Goal: Task Accomplishment & Management: Manage account settings

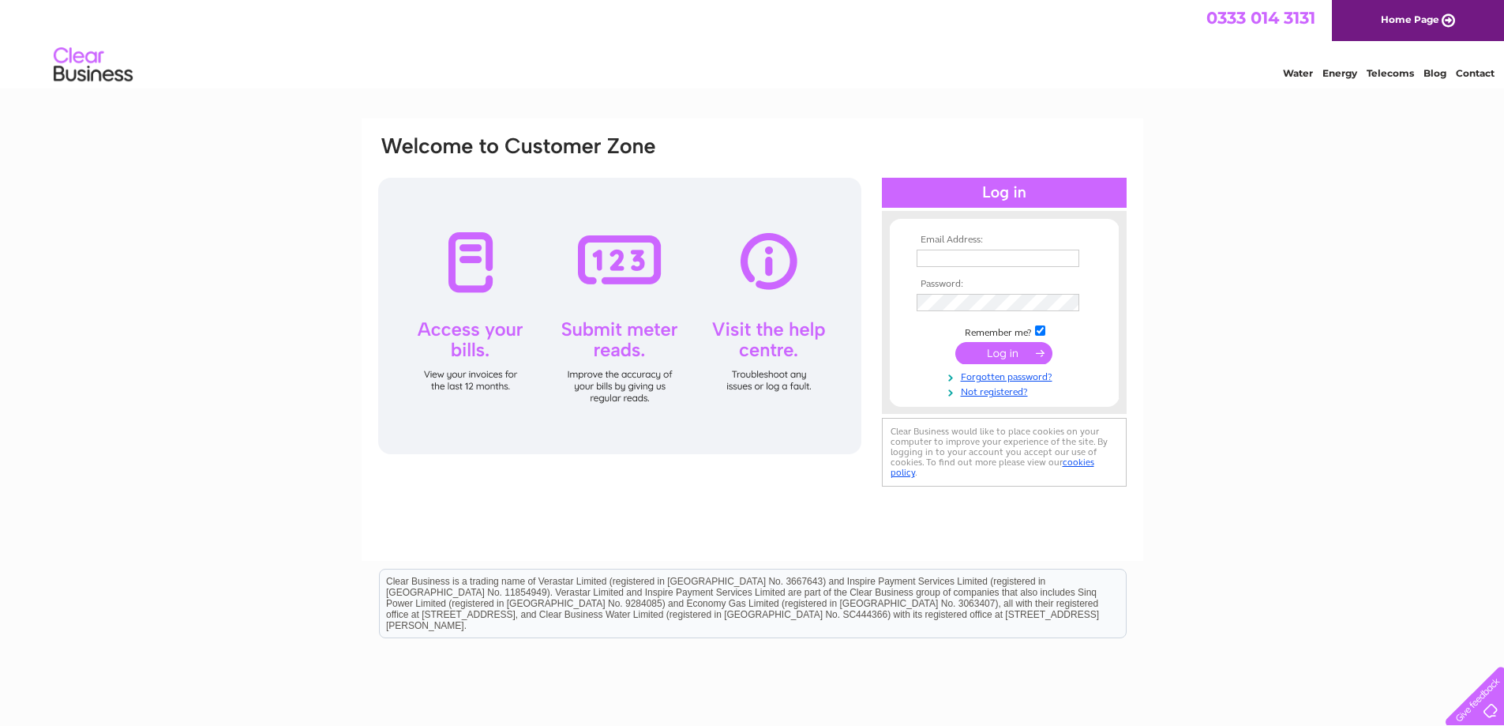
type input "[EMAIL_ADDRESS][DOMAIN_NAME]"
click at [984, 351] on input "submit" at bounding box center [1004, 353] width 97 height 22
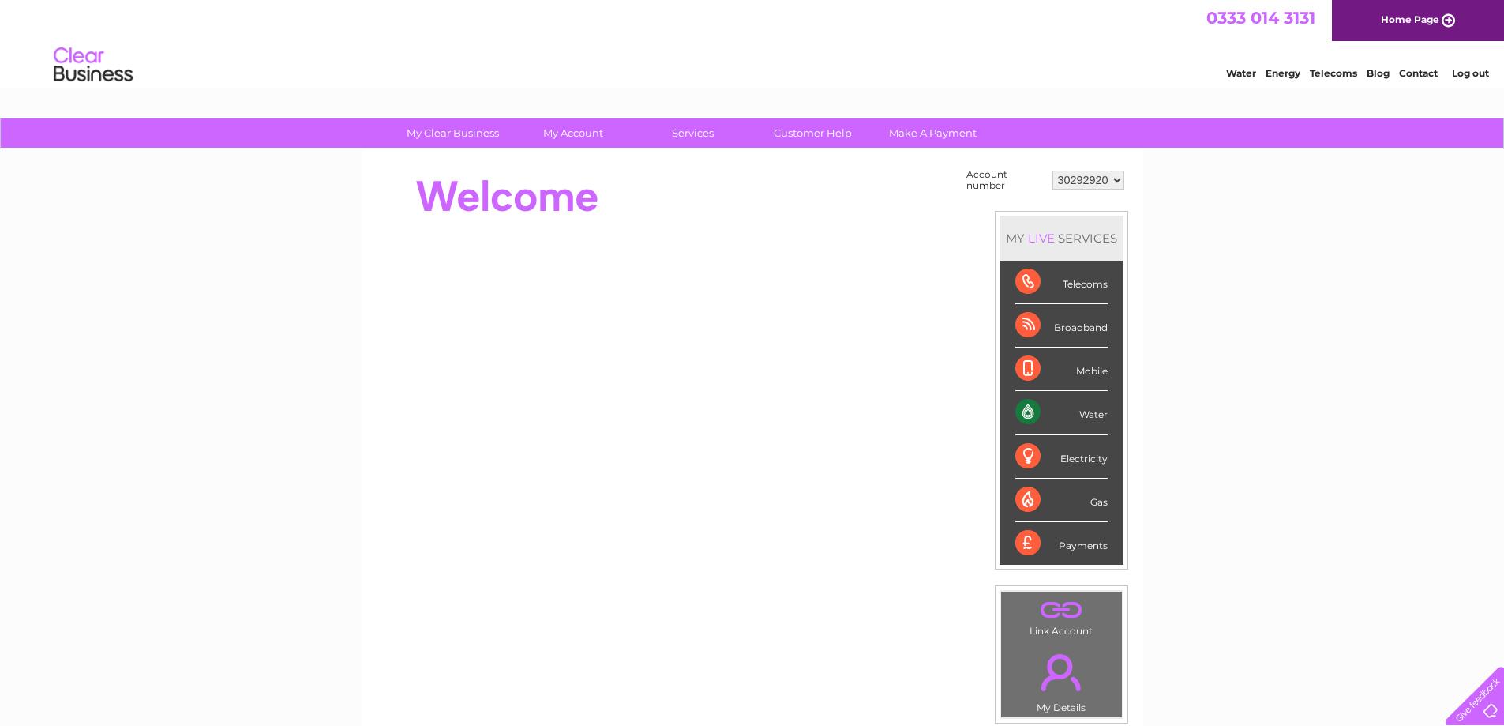
click at [1028, 412] on div "Water" at bounding box center [1062, 412] width 92 height 43
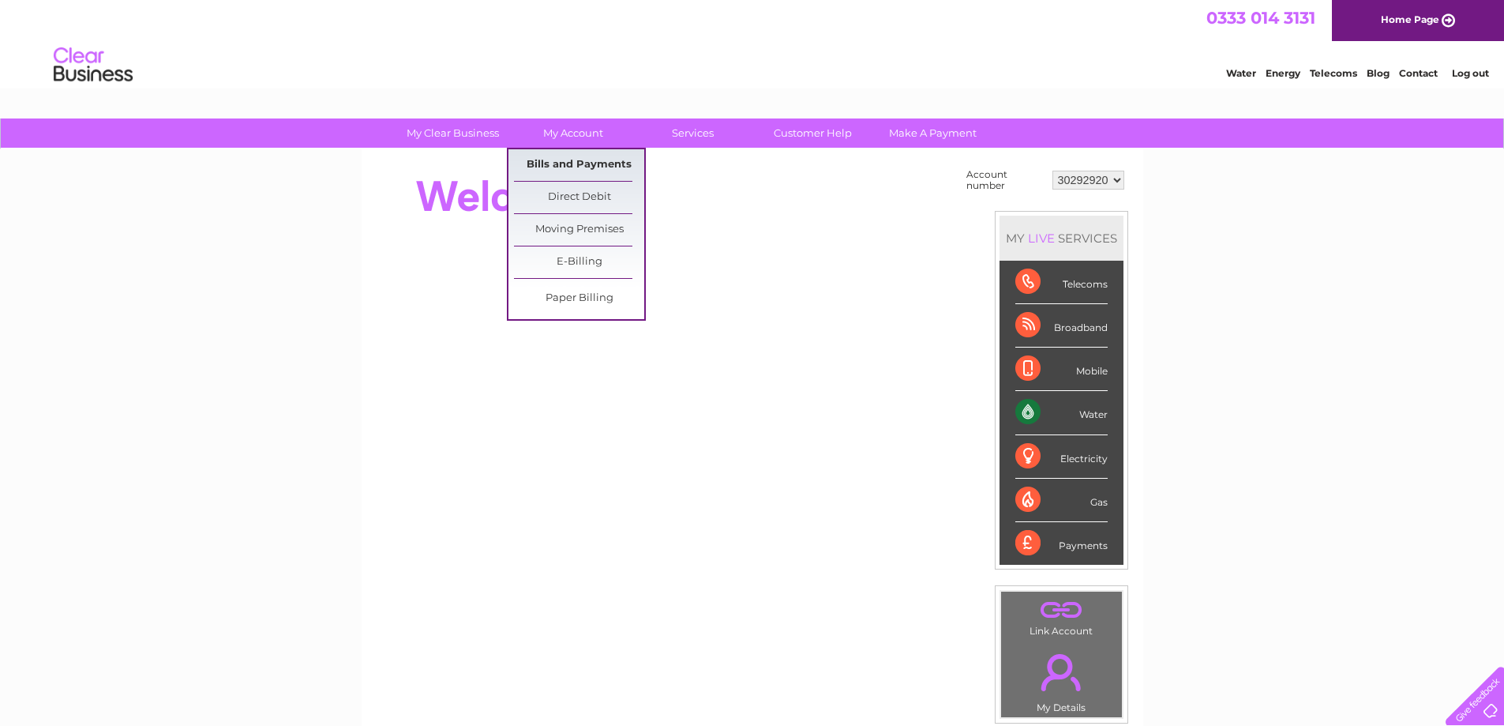
click at [606, 162] on link "Bills and Payments" at bounding box center [579, 165] width 130 height 32
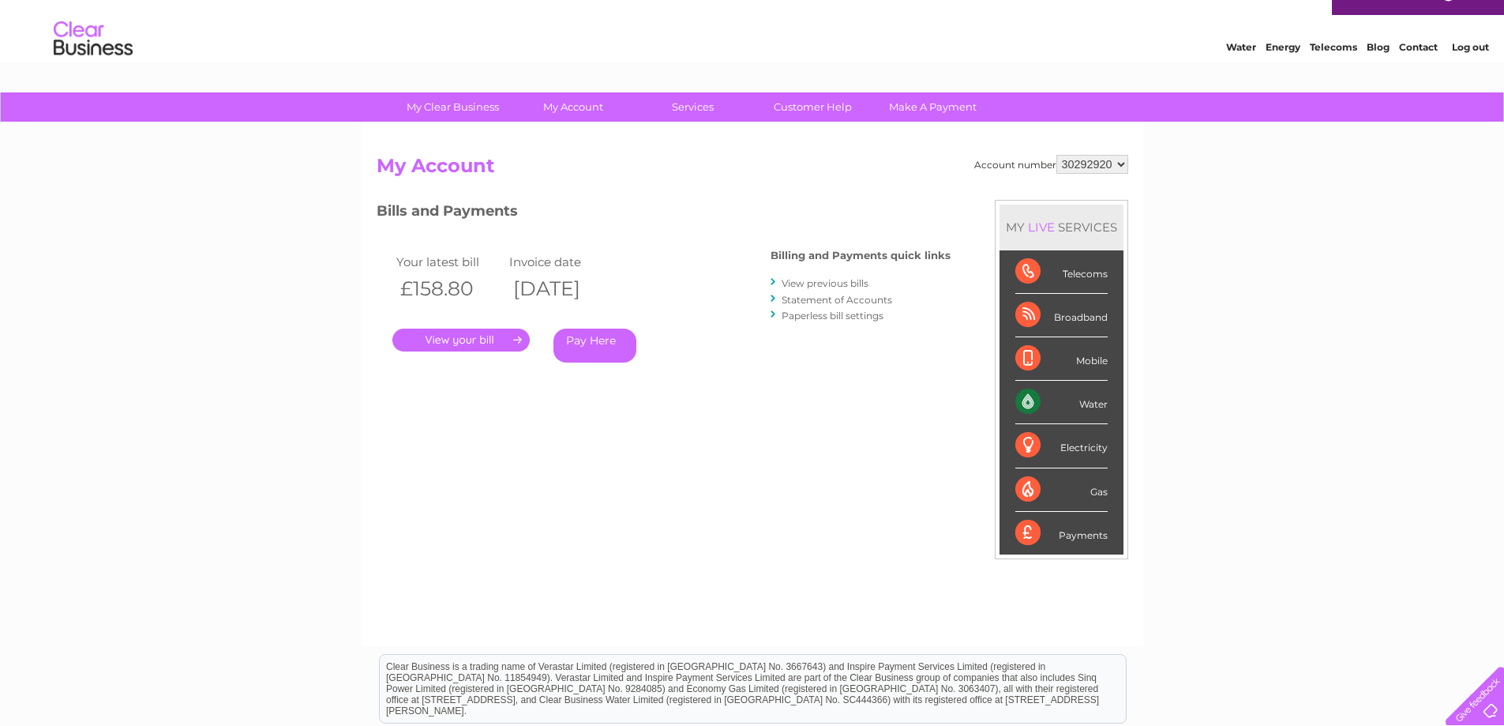
scroll to position [24, 0]
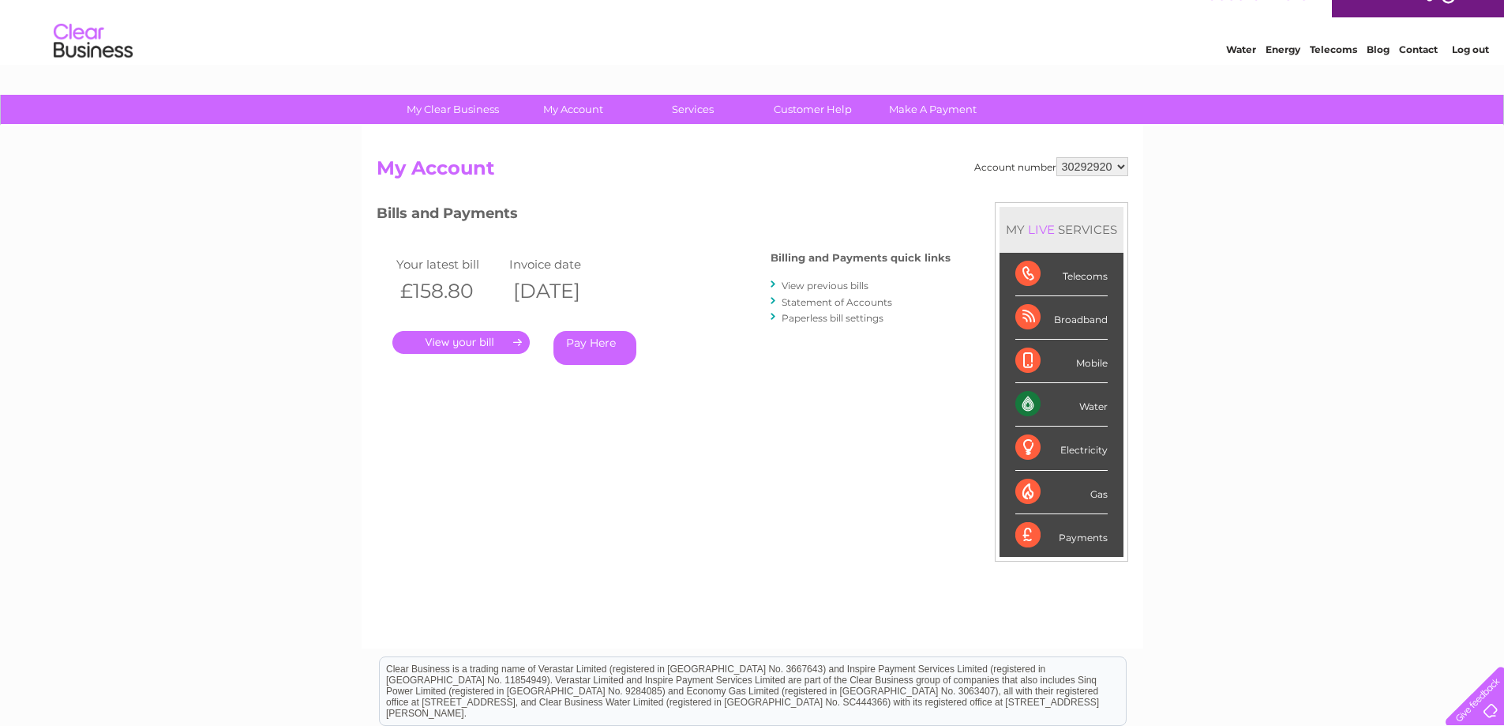
click at [844, 286] on link "View previous bills" at bounding box center [825, 286] width 87 height 12
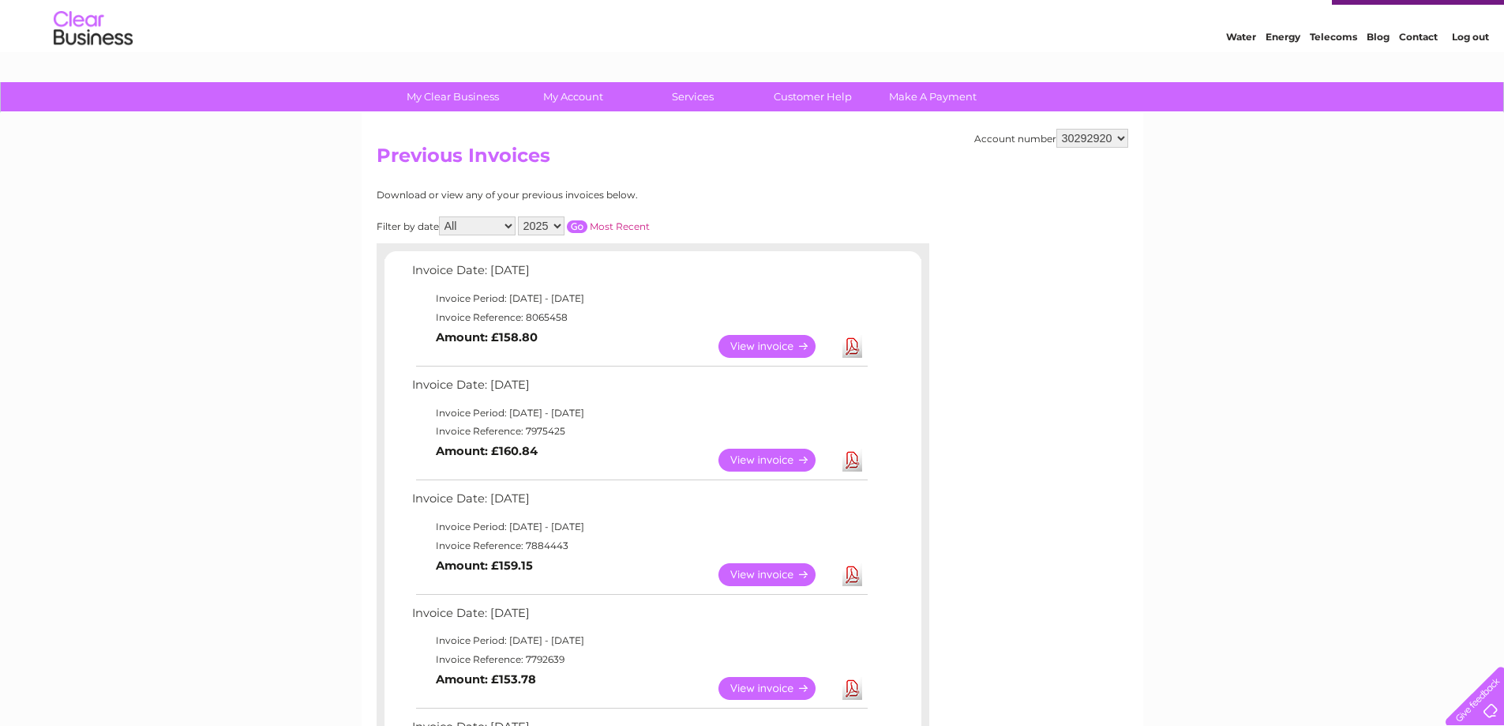
scroll to position [24, 0]
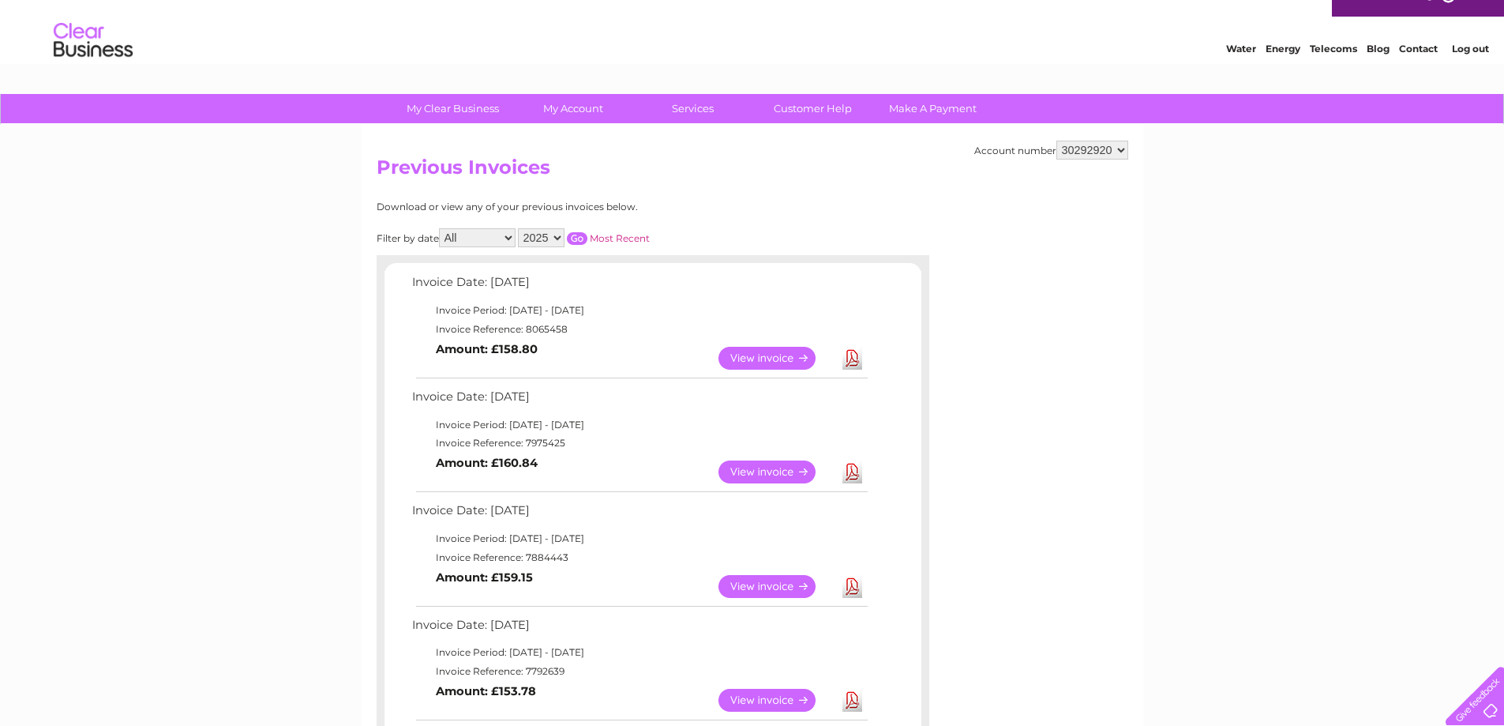
click at [554, 238] on select "2025 2024" at bounding box center [541, 237] width 47 height 19
select select "2024"
click at [520, 228] on select "2025 2024" at bounding box center [541, 237] width 47 height 19
click at [584, 238] on input "button" at bounding box center [577, 238] width 21 height 13
click at [574, 238] on input "button" at bounding box center [577, 238] width 21 height 13
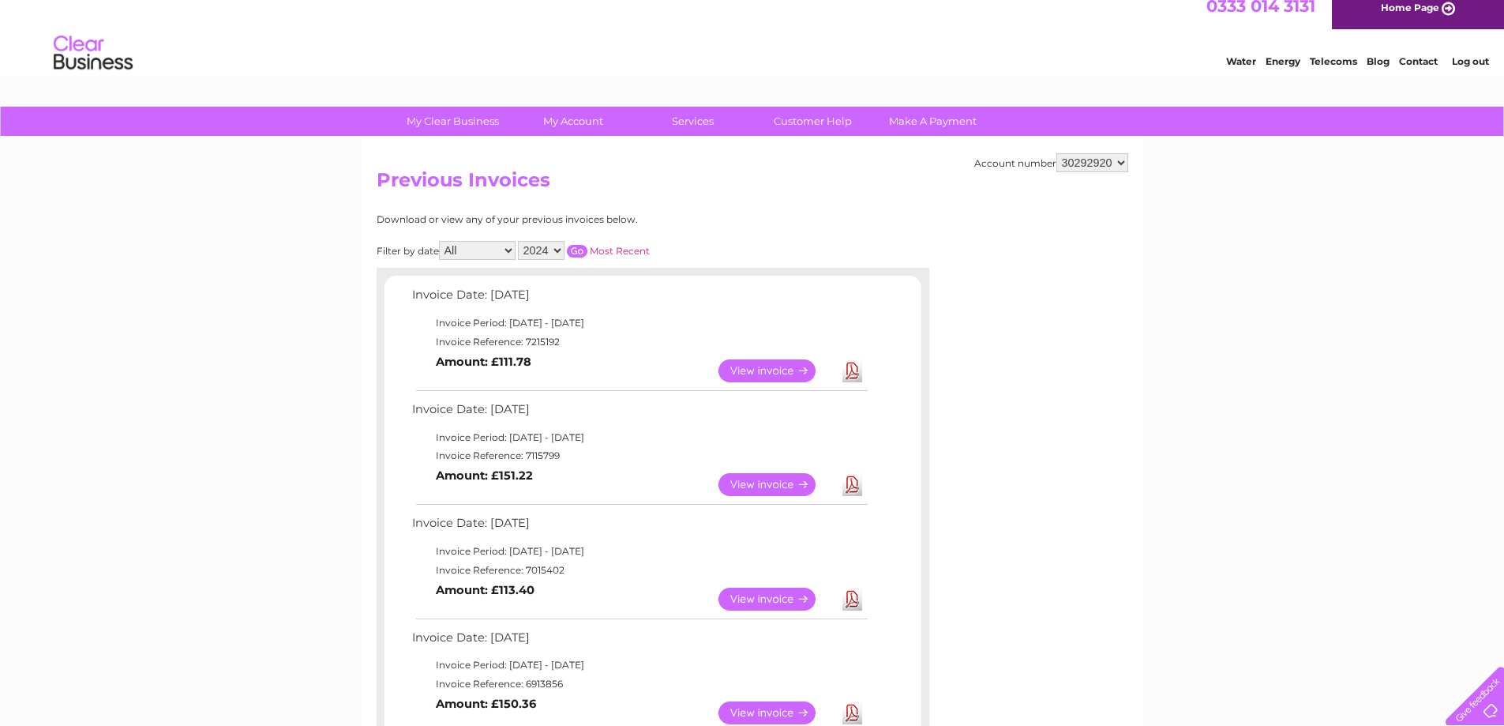
scroll to position [3, 0]
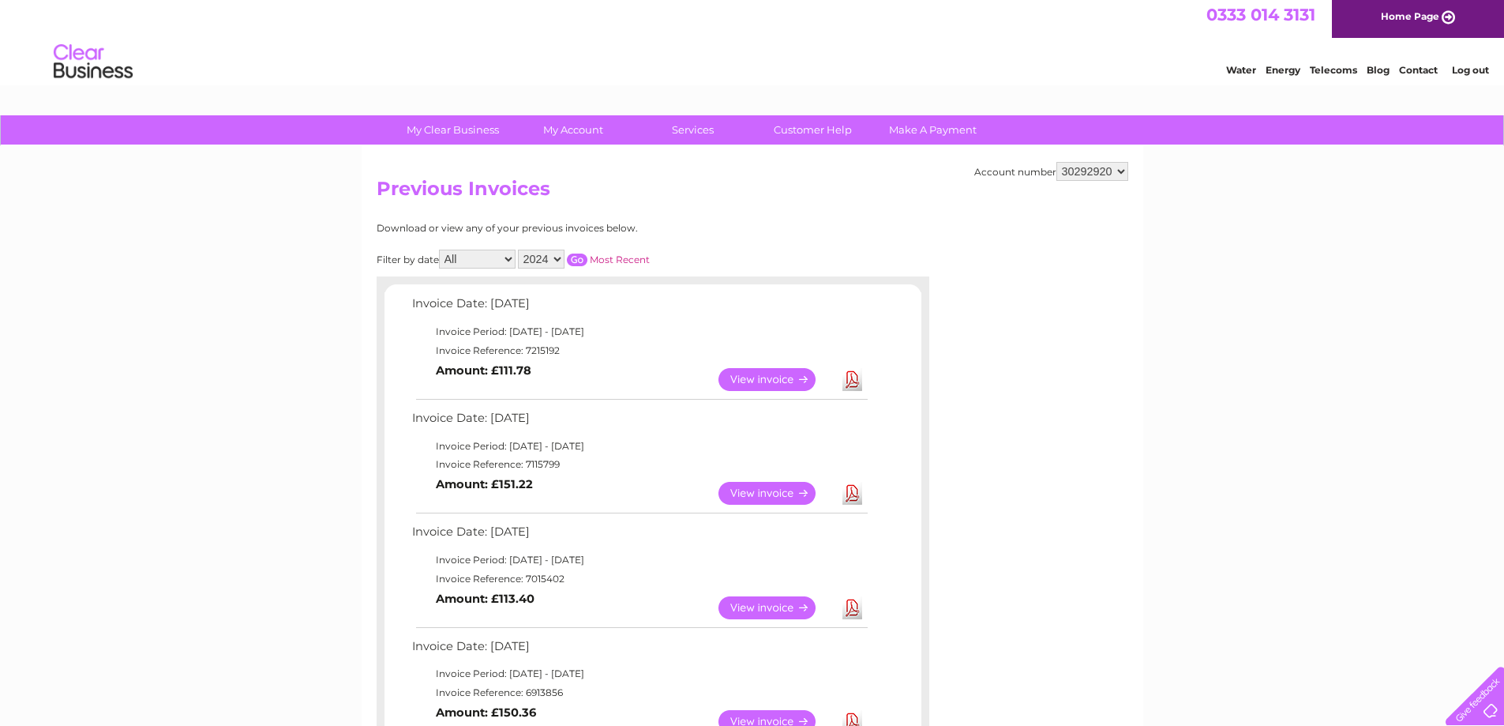
click at [561, 257] on select "2025 2024" at bounding box center [541, 259] width 47 height 19
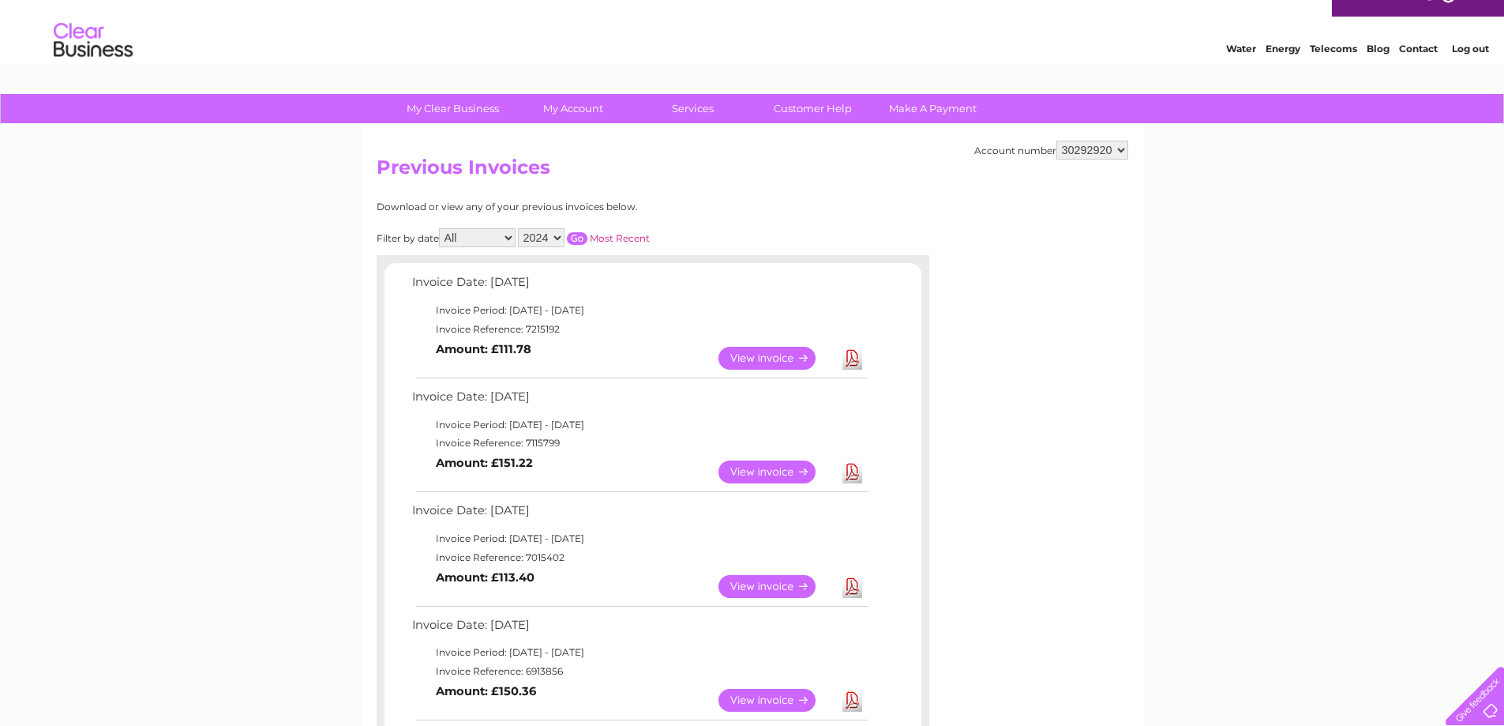
scroll to position [0, 0]
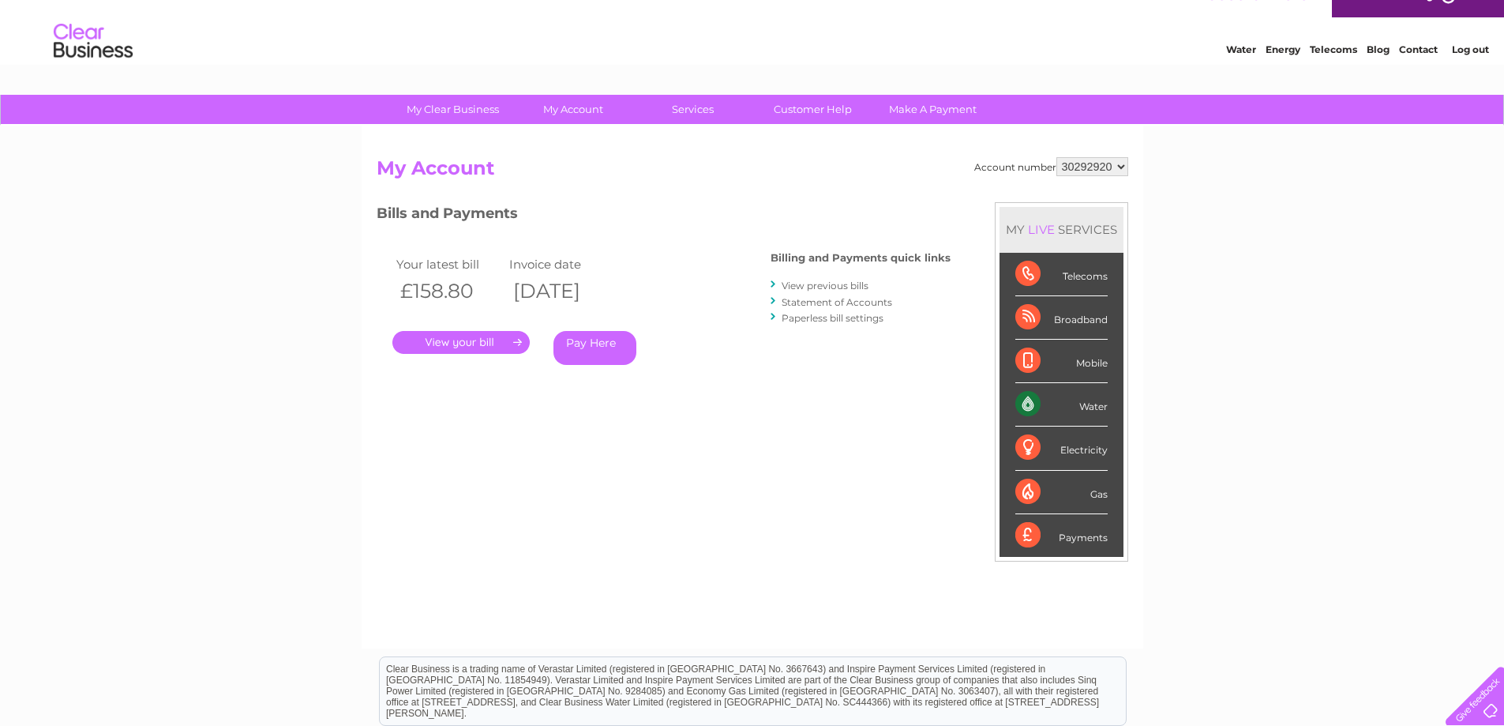
click at [846, 299] on link "Statement of Accounts" at bounding box center [837, 302] width 111 height 12
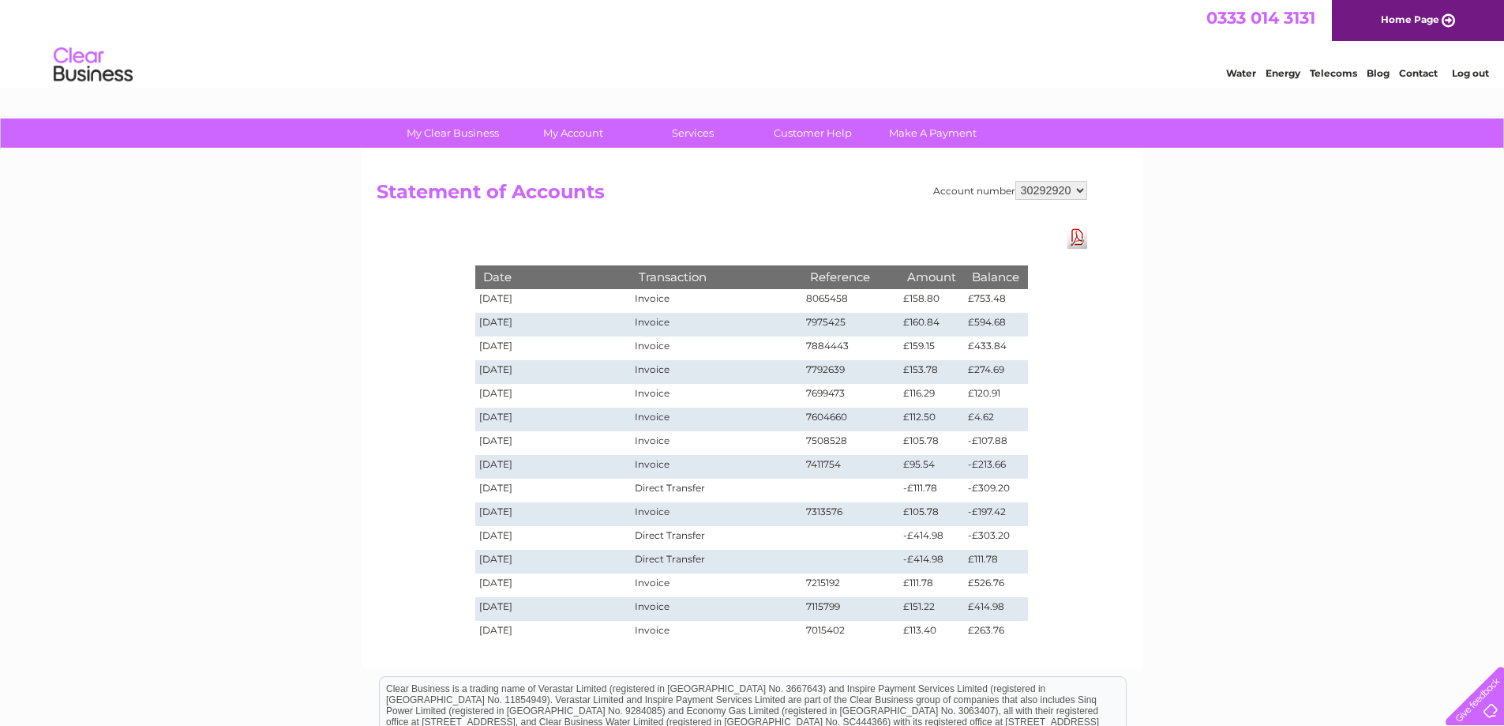
drag, startPoint x: 1507, startPoint y: 293, endPoint x: 1395, endPoint y: 115, distance: 210.8
click at [1279, 67] on link "Energy" at bounding box center [1283, 73] width 35 height 12
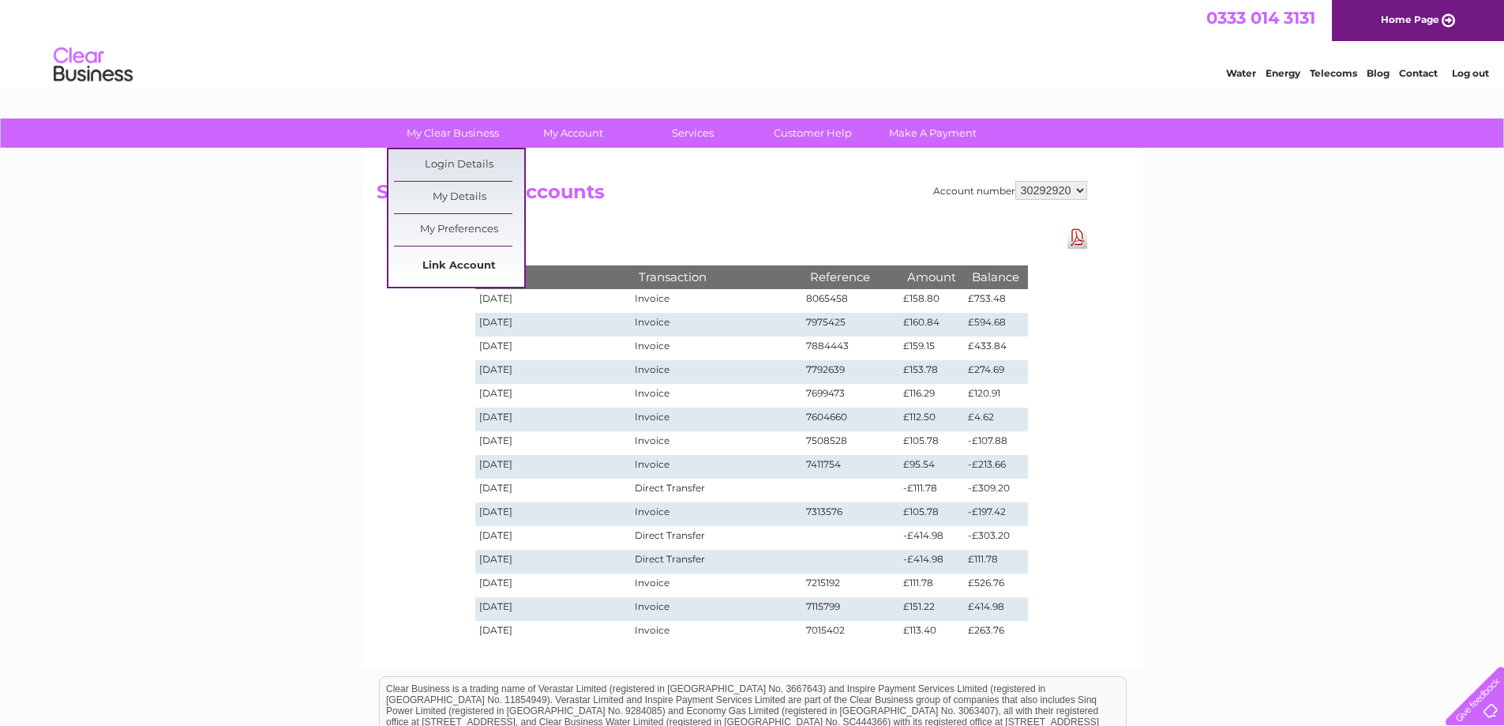
click at [442, 267] on link "Link Account" at bounding box center [459, 266] width 130 height 32
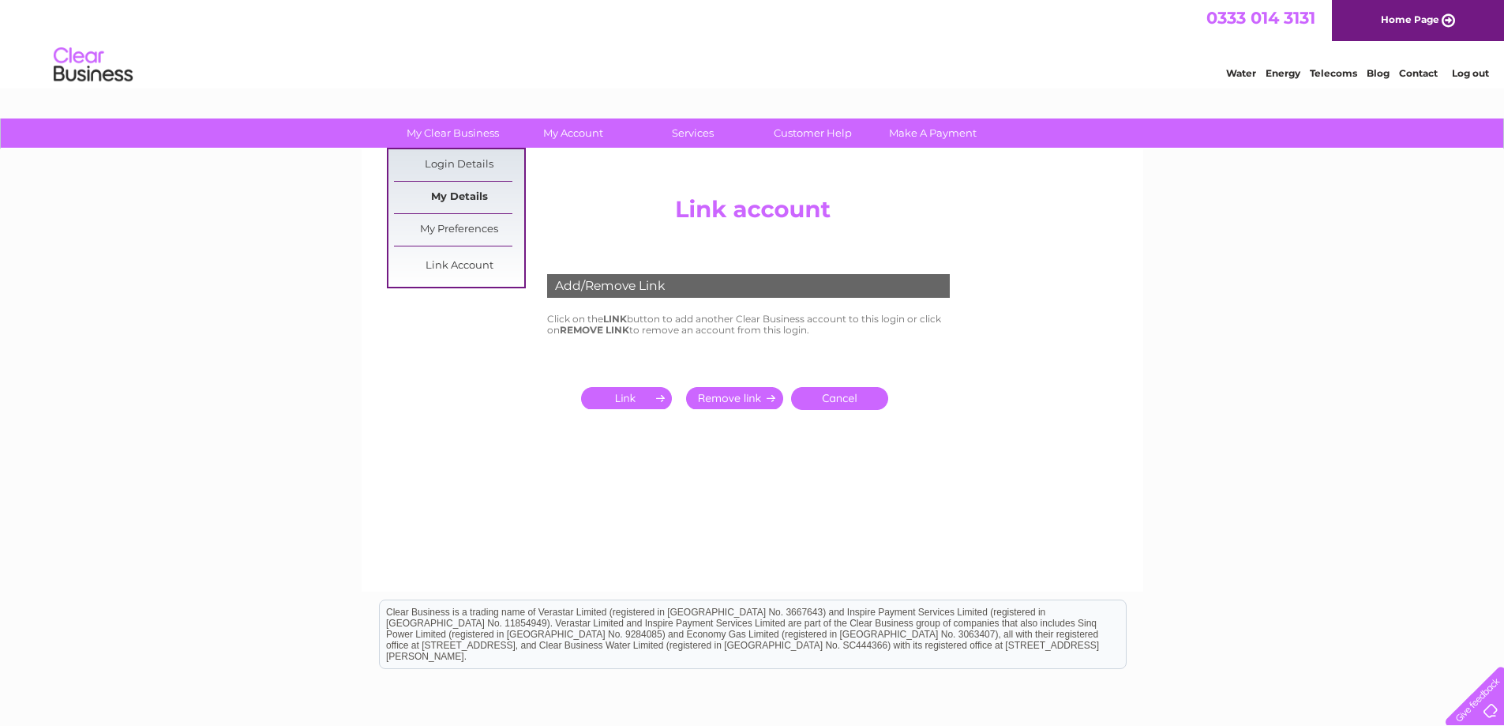
click at [483, 203] on link "My Details" at bounding box center [459, 198] width 130 height 32
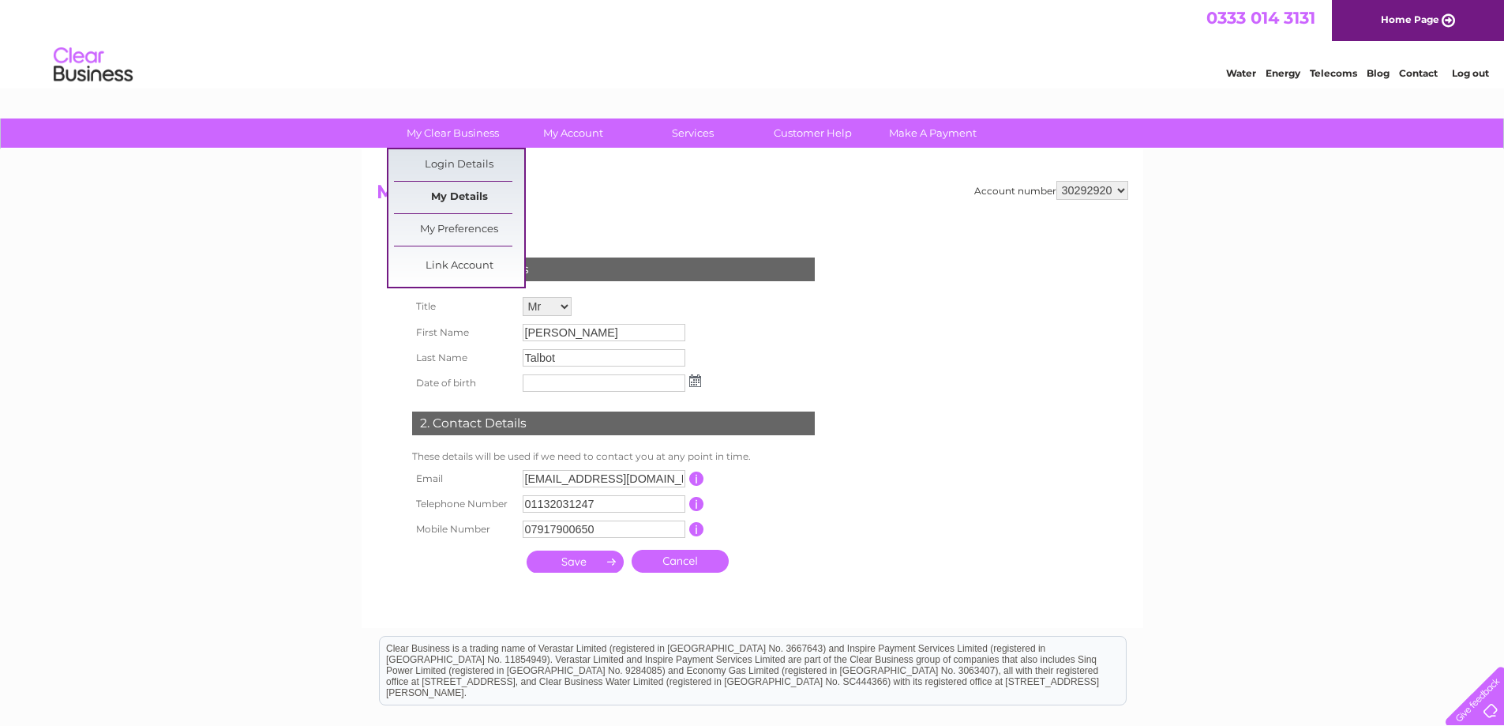
click at [454, 199] on link "My Details" at bounding box center [459, 198] width 130 height 32
click at [443, 225] on link "My Preferences" at bounding box center [459, 230] width 130 height 32
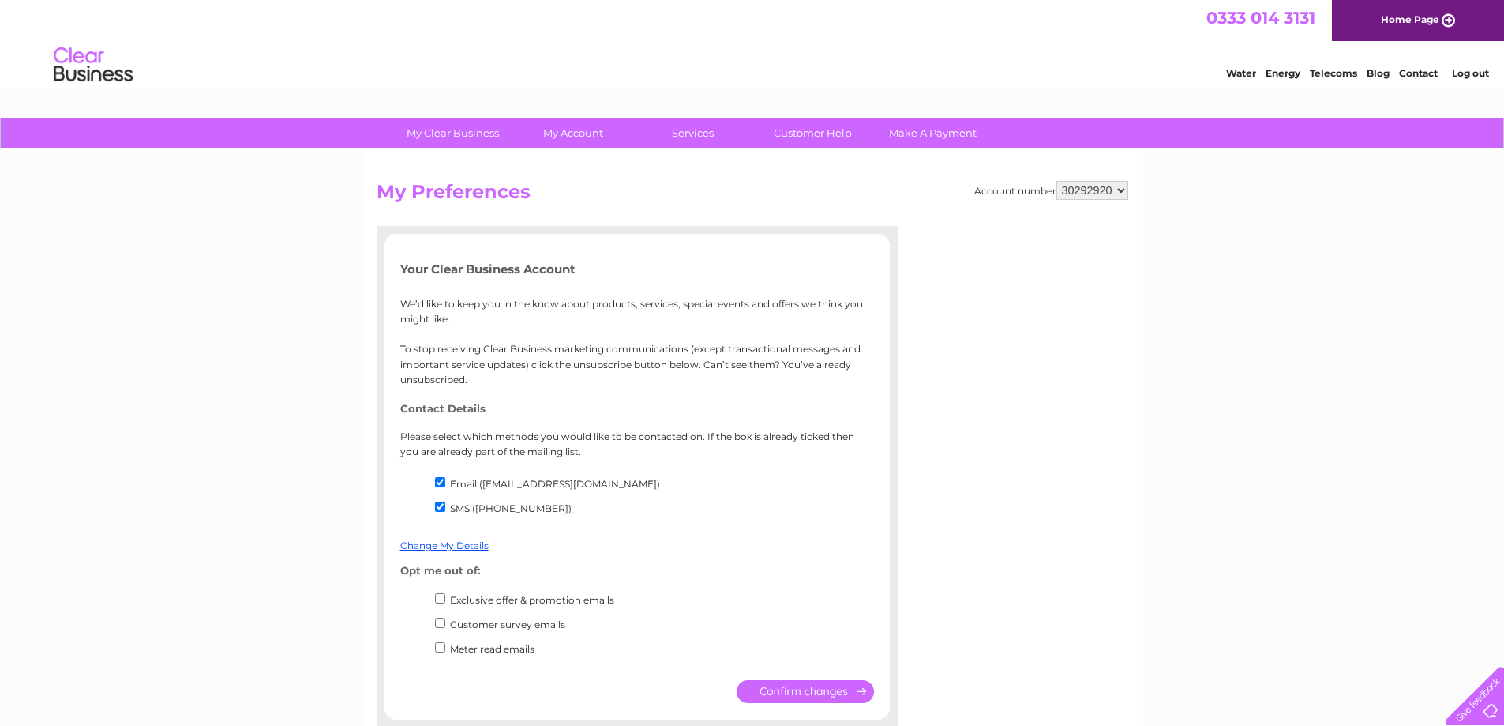
click at [1122, 191] on select "30292920" at bounding box center [1093, 190] width 72 height 19
click at [1260, 235] on div "My Clear Business Login Details My Details My Preferences Link Account My Accou…" at bounding box center [752, 565] width 1504 height 895
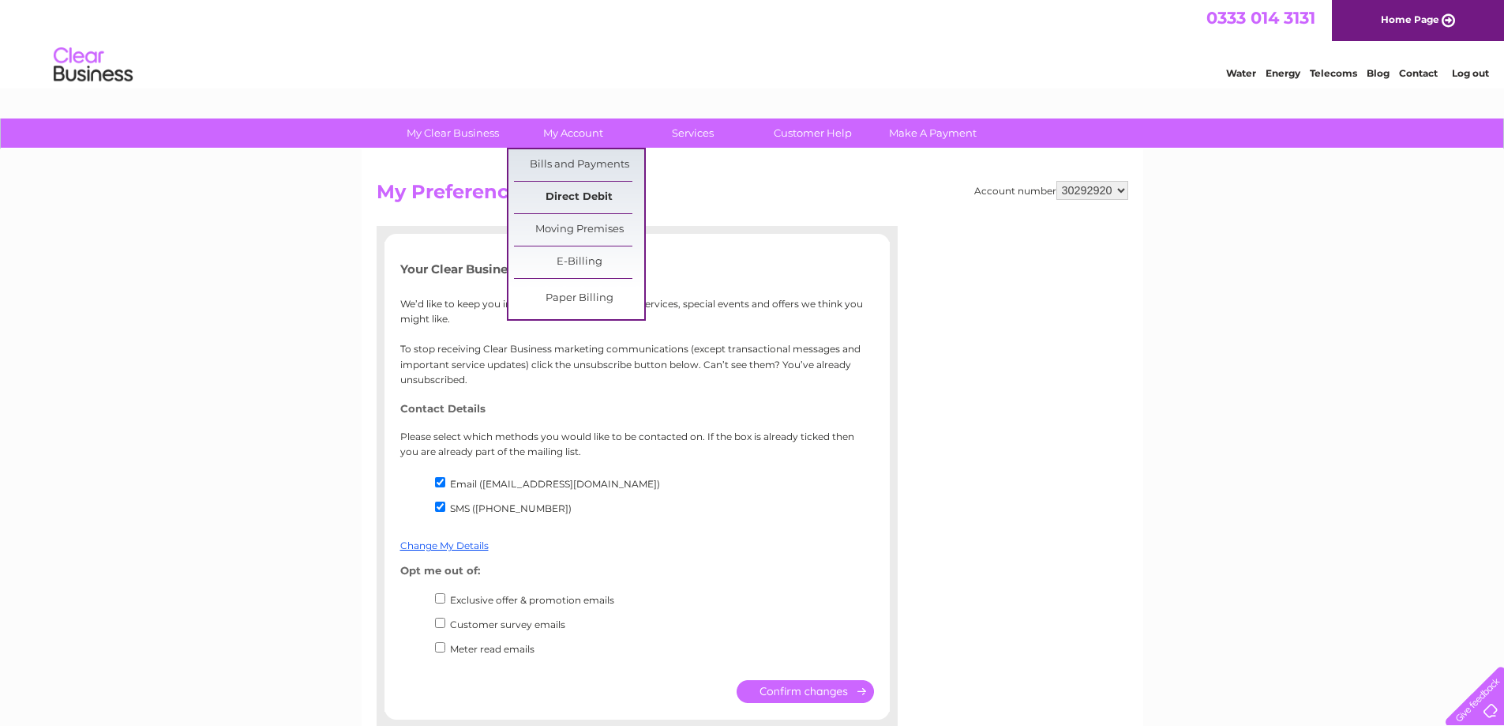
click at [586, 193] on link "Direct Debit" at bounding box center [579, 198] width 130 height 32
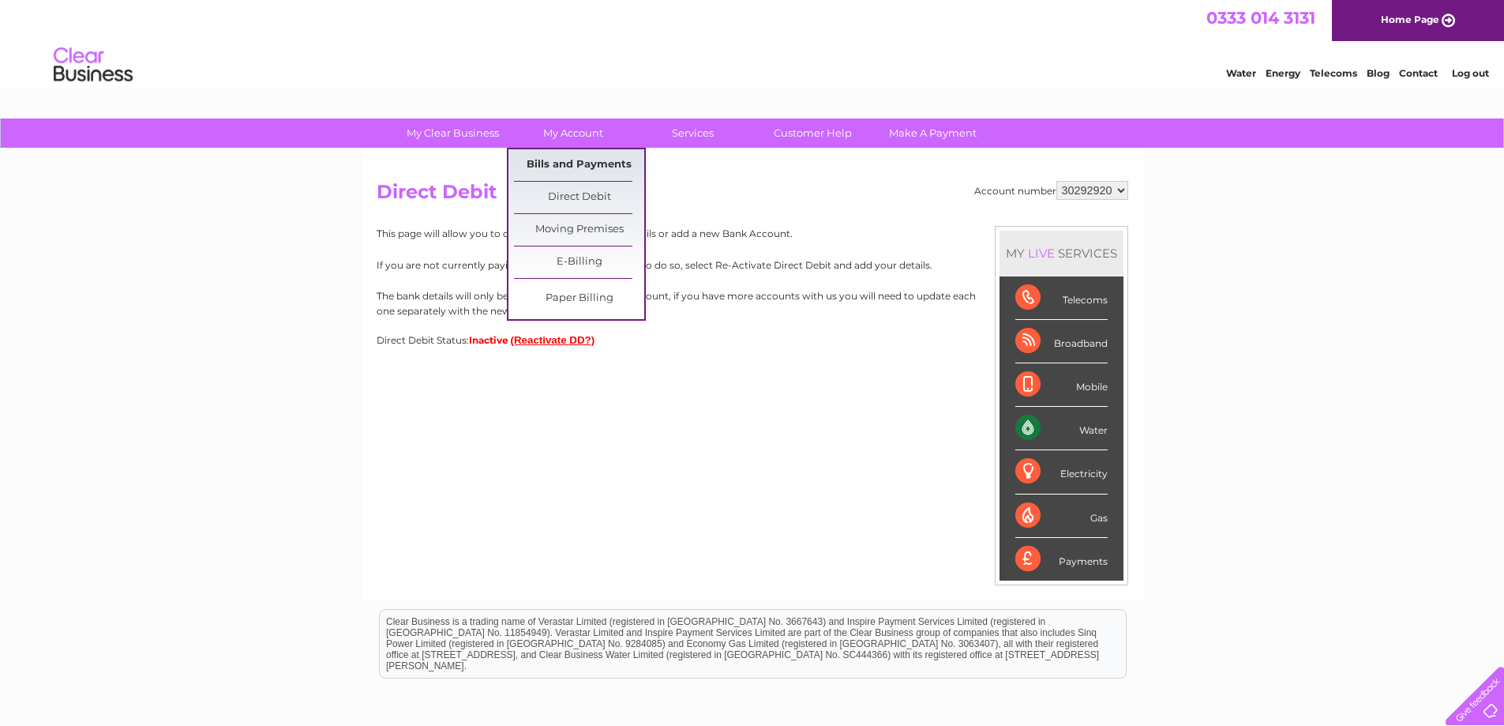
click at [595, 163] on link "Bills and Payments" at bounding box center [579, 165] width 130 height 32
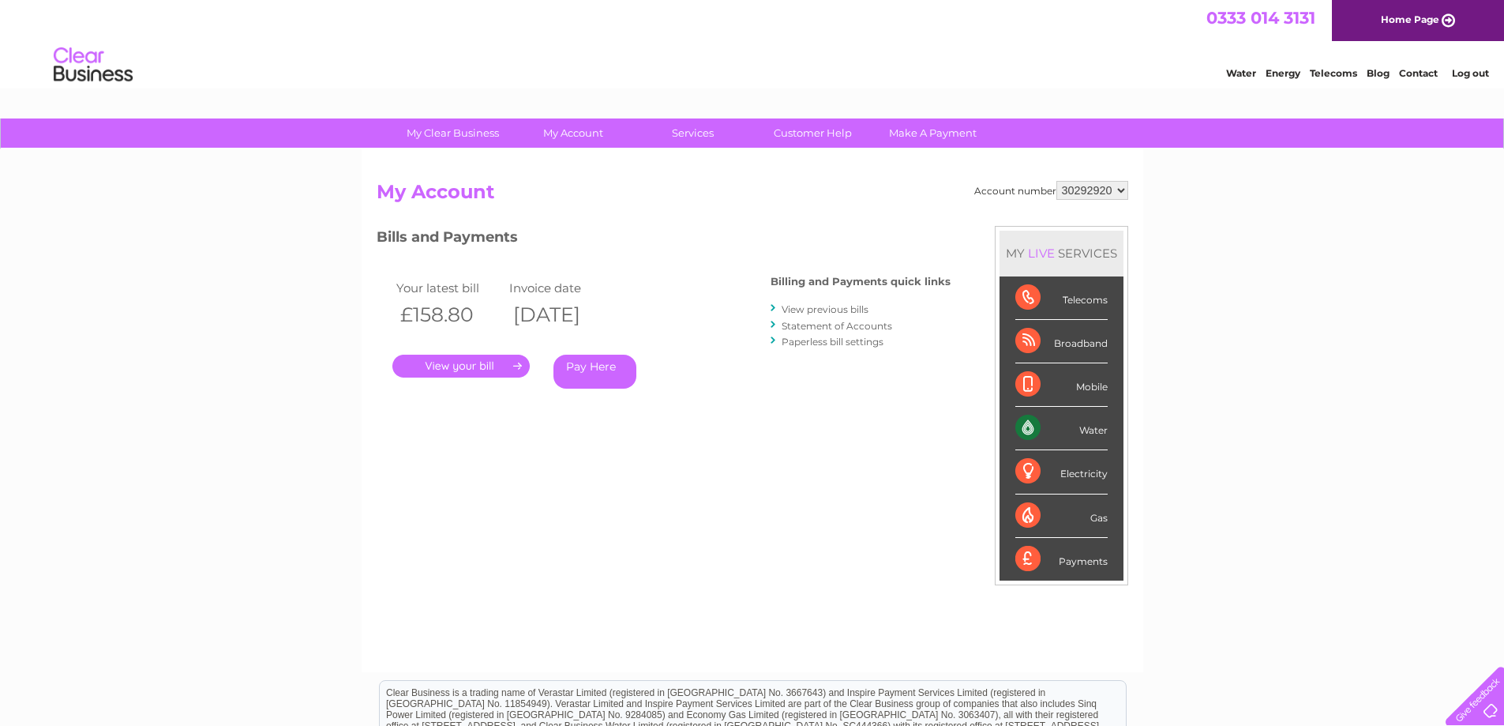
click at [832, 309] on link "View previous bills" at bounding box center [825, 309] width 87 height 12
click at [820, 326] on link "Statement of Accounts" at bounding box center [837, 326] width 111 height 12
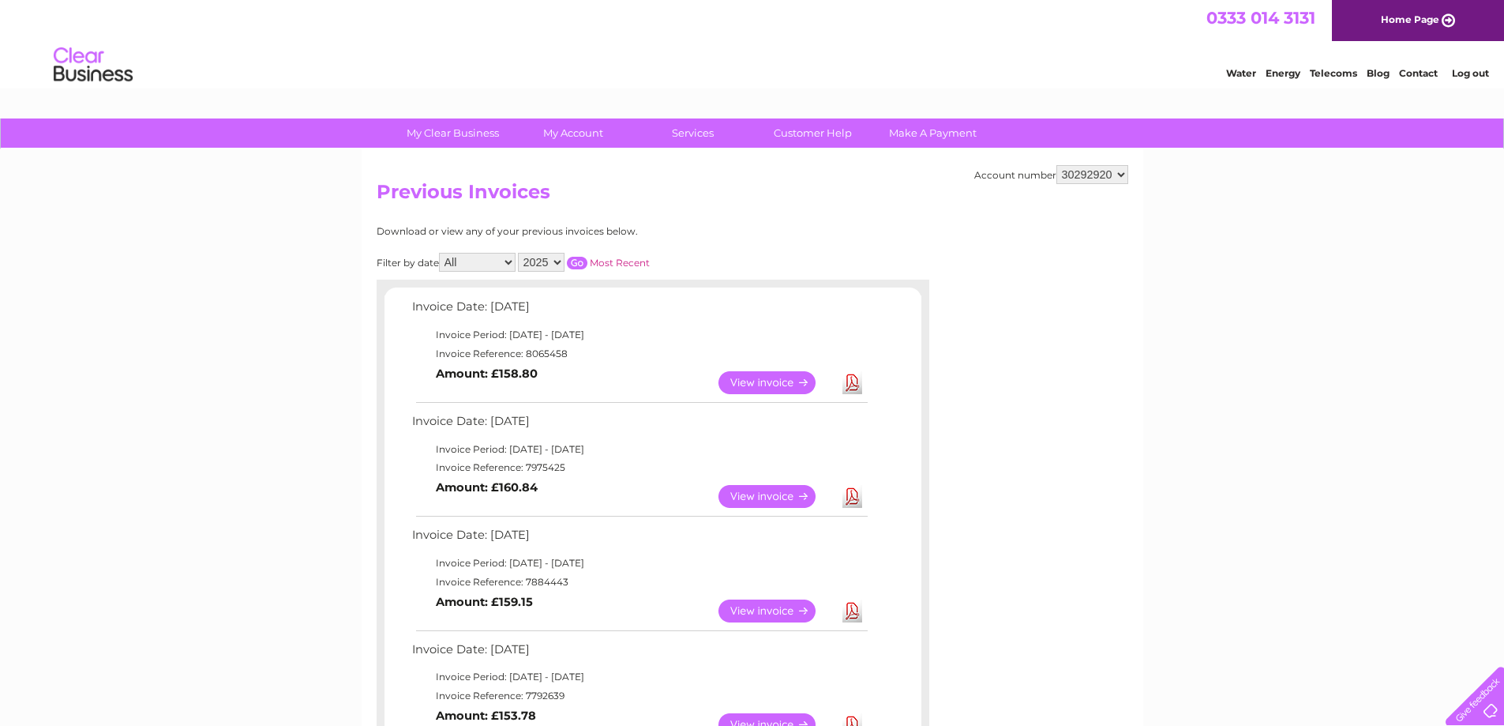
drag, startPoint x: 1511, startPoint y: 288, endPoint x: 1066, endPoint y: 111, distance: 478.8
click at [505, 261] on select "All January February March April May June July August September October Novembe…" at bounding box center [477, 262] width 77 height 19
click at [565, 257] on select "2025 2024" at bounding box center [541, 262] width 47 height 19
select select "2024"
click at [520, 253] on select "2025 2024" at bounding box center [541, 262] width 47 height 19
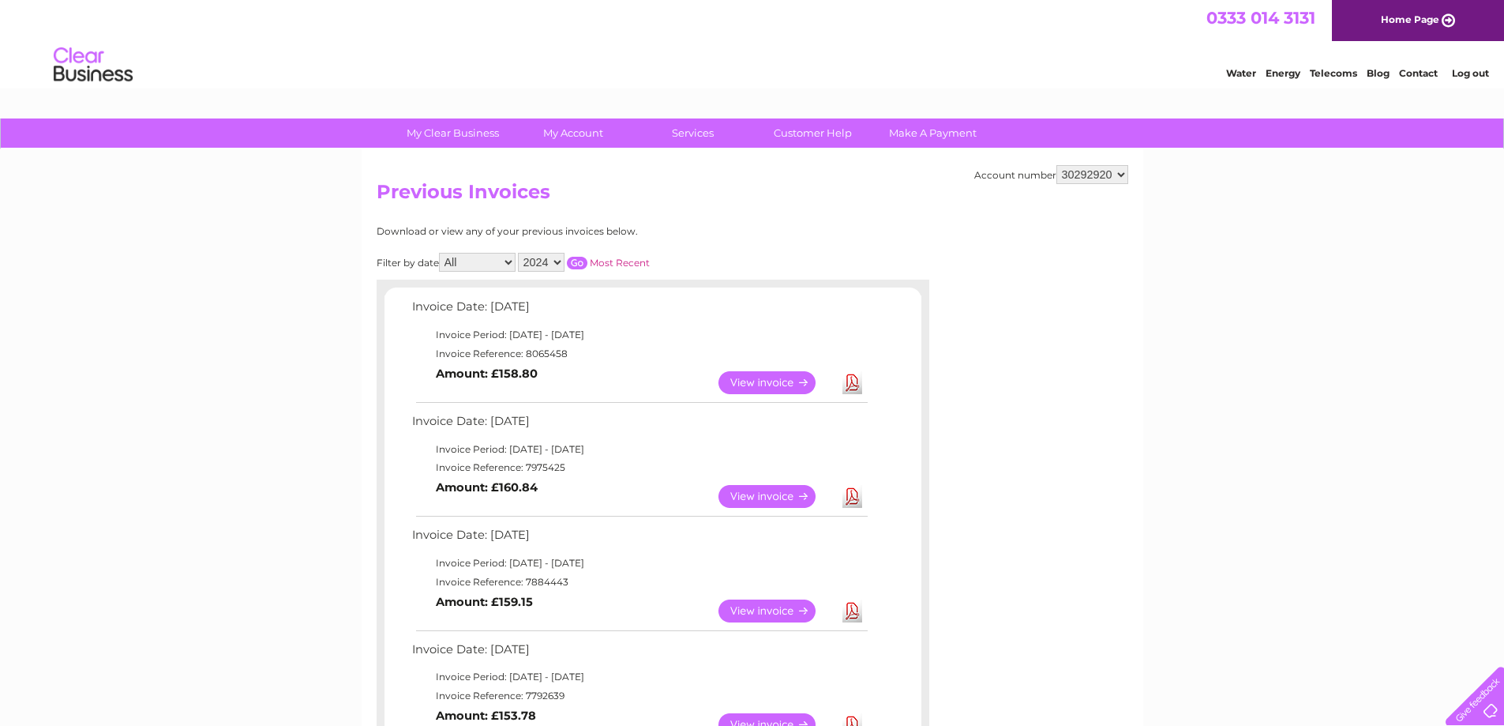
click at [581, 261] on input "button" at bounding box center [577, 263] width 21 height 13
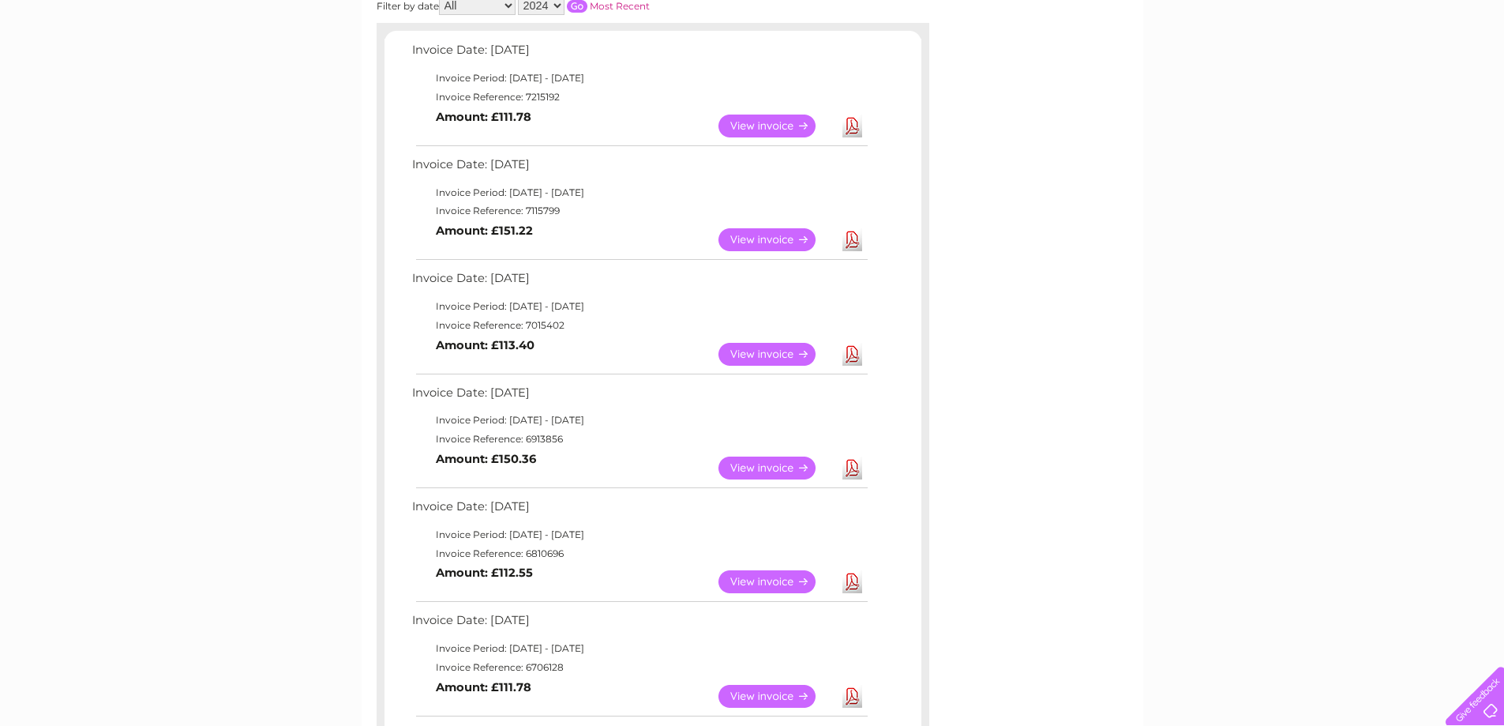
scroll to position [248, 0]
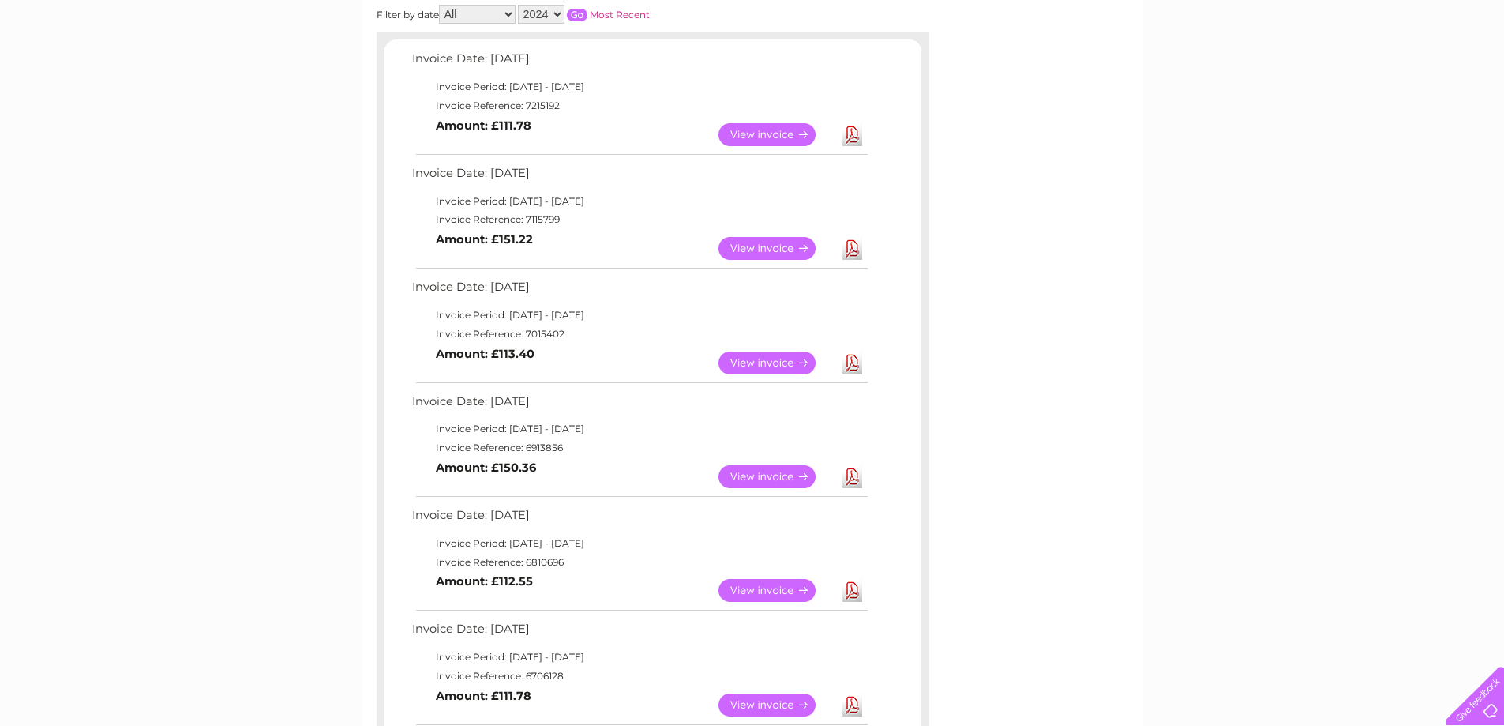
click at [852, 594] on link "Download" at bounding box center [853, 590] width 20 height 23
click at [742, 584] on link "View" at bounding box center [777, 590] width 116 height 23
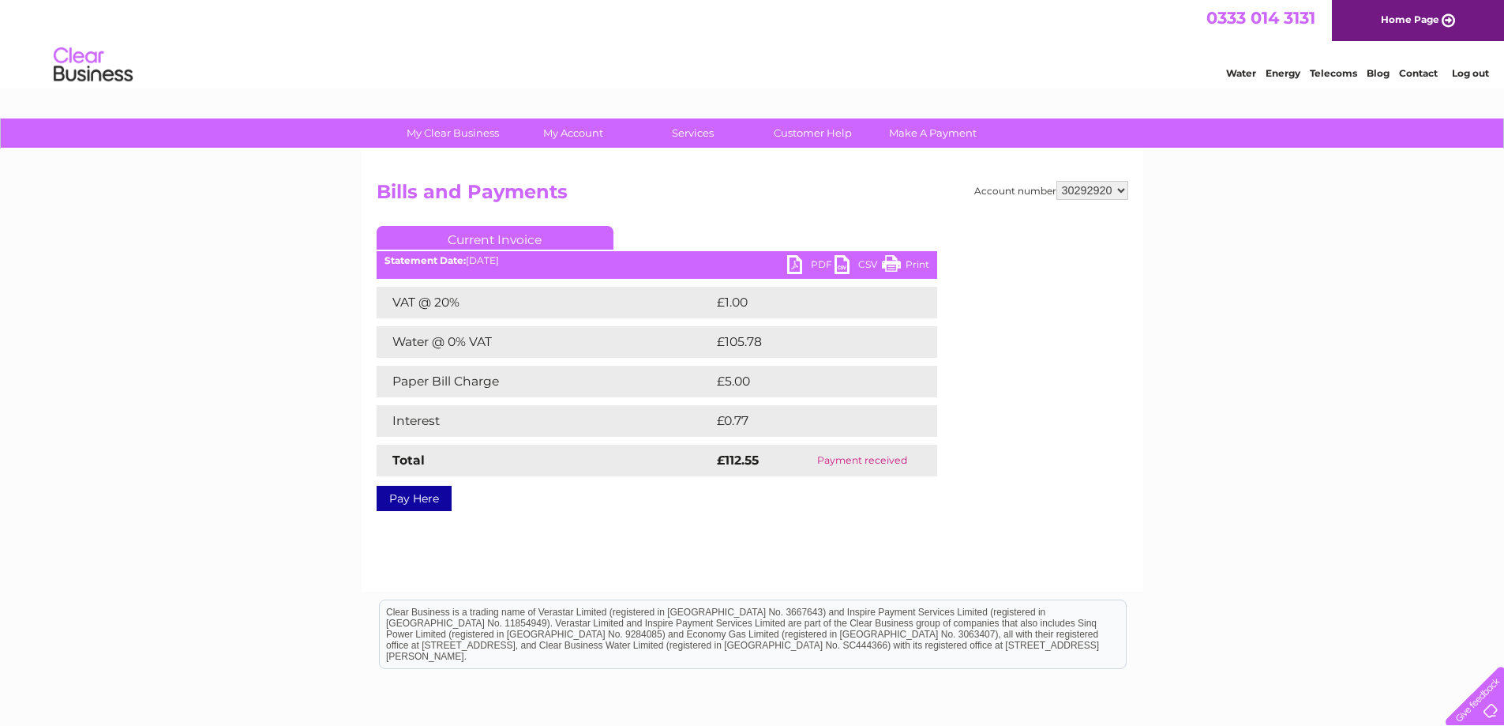
click at [799, 265] on link "PDF" at bounding box center [810, 266] width 47 height 23
